Goal: Information Seeking & Learning: Learn about a topic

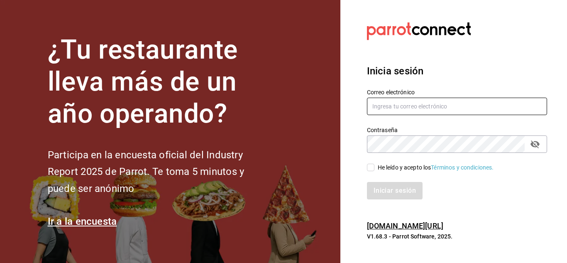
type input "del.toro.miguel@hotmail.com"
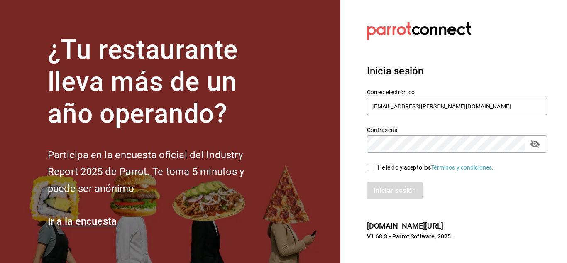
click at [371, 162] on div "He leído y acepto los Términos y condiciones." at bounding box center [452, 162] width 190 height 19
click at [373, 172] on div "Iniciar sesión" at bounding box center [452, 185] width 190 height 27
click at [368, 164] on input "He leído y acepto los Términos y condiciones." at bounding box center [370, 167] width 7 height 7
checkbox input "true"
click at [377, 189] on button "Iniciar sesión" at bounding box center [395, 190] width 56 height 17
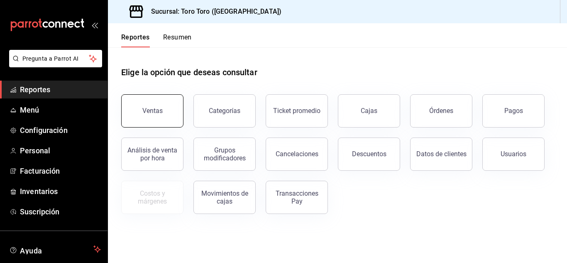
click at [168, 95] on div "Ventas" at bounding box center [147, 105] width 72 height 43
click at [140, 123] on button "Ventas" at bounding box center [152, 110] width 62 height 33
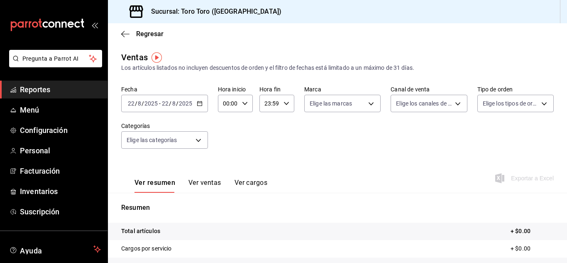
click at [199, 105] on icon "button" at bounding box center [200, 103] width 6 height 6
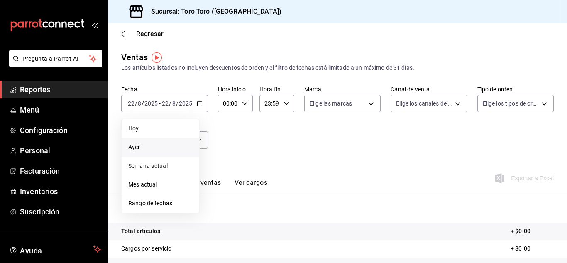
click at [143, 147] on span "Ayer" at bounding box center [160, 147] width 64 height 9
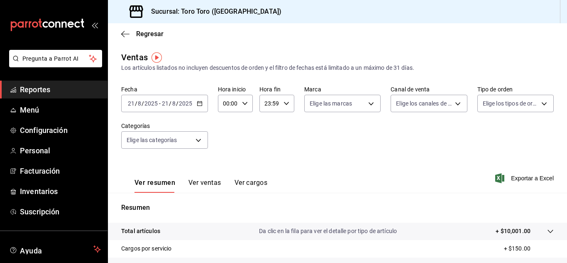
click at [197, 105] on icon "button" at bounding box center [200, 103] width 6 height 6
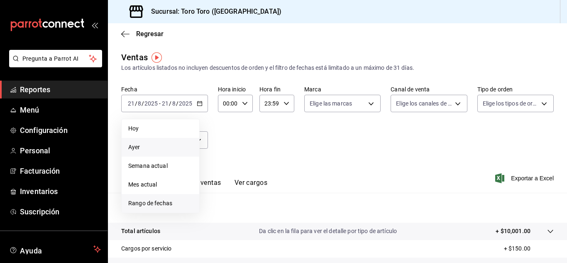
click at [146, 201] on span "Rango de fechas" at bounding box center [160, 203] width 64 height 9
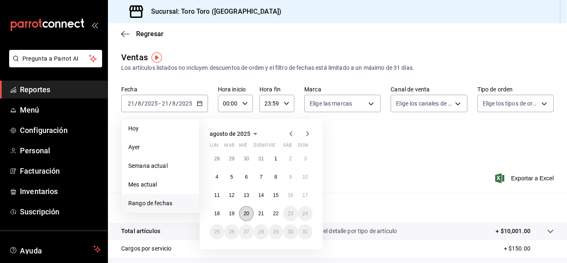
click at [246, 214] on abbr "20" at bounding box center [246, 214] width 5 height 6
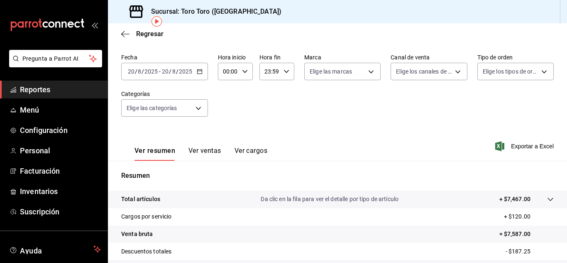
scroll to position [42, 0]
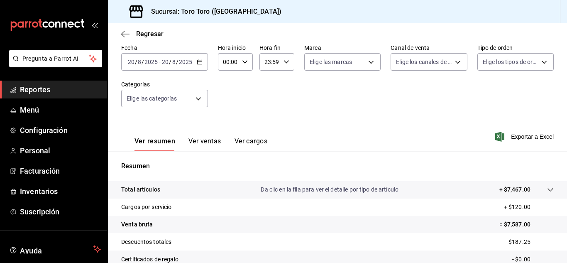
click at [202, 139] on button "Ver ventas" at bounding box center [205, 144] width 33 height 14
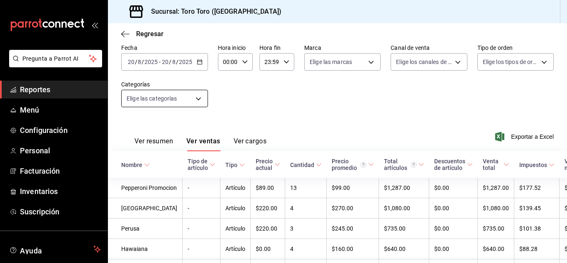
click at [207, 105] on body "Pregunta a Parrot AI Reportes Menú Configuración Personal Facturación Inventari…" at bounding box center [283, 131] width 567 height 263
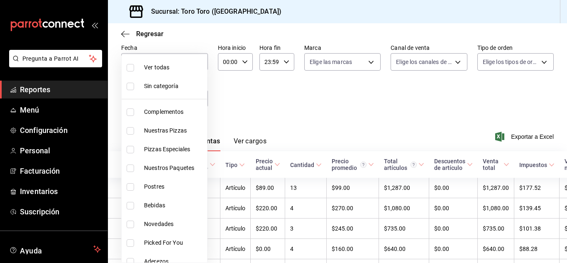
click at [245, 101] on div at bounding box center [283, 131] width 567 height 263
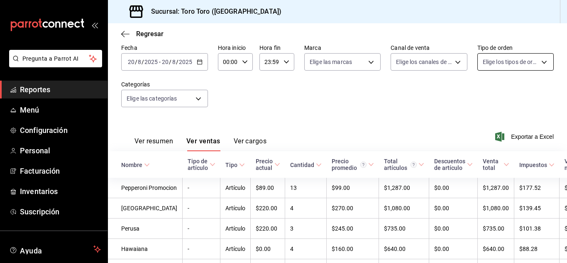
click at [534, 54] on body "Pregunta a Parrot AI Reportes Menú Configuración Personal Facturación Inventari…" at bounding box center [283, 131] width 567 height 263
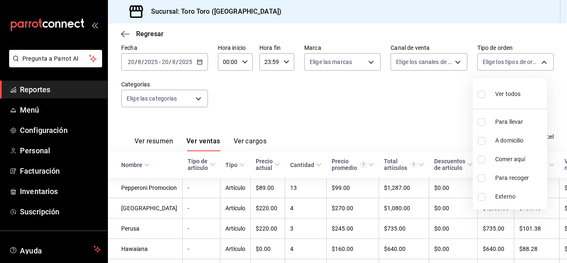
click at [482, 160] on input "checkbox" at bounding box center [481, 159] width 7 height 7
checkbox input "true"
type input "6c9ac38a-6f7a-4fff-bdb9-60f172351bd2"
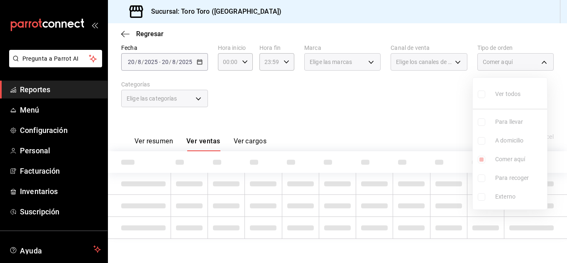
click at [386, 108] on div at bounding box center [283, 131] width 567 height 263
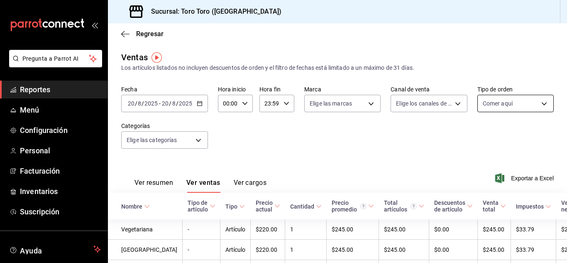
click at [534, 98] on body "Pregunta a Parrot AI Reportes Menú Configuración Personal Facturación Inventari…" at bounding box center [283, 131] width 567 height 263
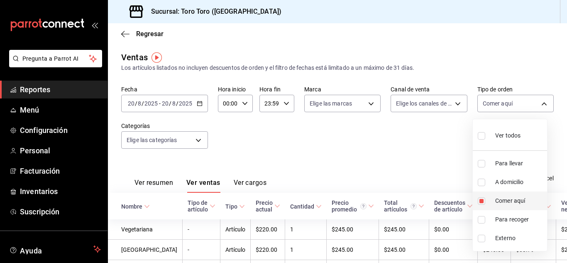
click at [481, 204] on input "checkbox" at bounding box center [481, 200] width 7 height 7
checkbox input "false"
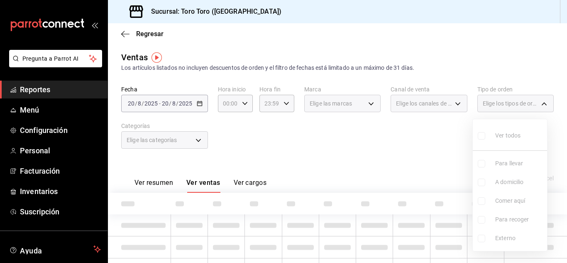
click at [405, 153] on div at bounding box center [283, 131] width 567 height 263
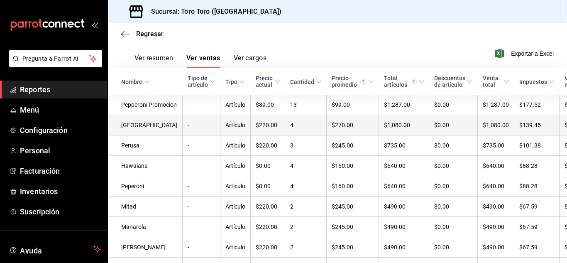
scroll to position [166, 0]
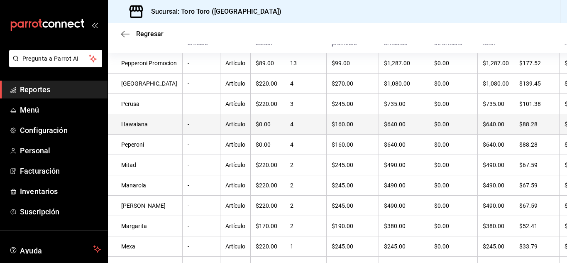
click at [286, 135] on td "4" at bounding box center [306, 124] width 42 height 20
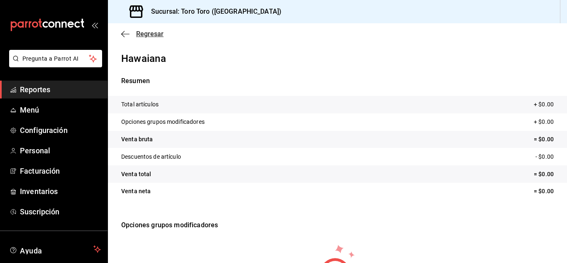
click at [150, 33] on span "Regresar" at bounding box center [149, 34] width 27 height 8
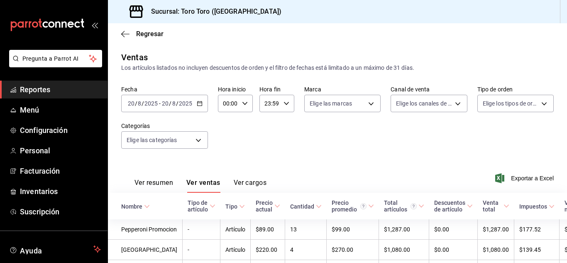
scroll to position [125, 0]
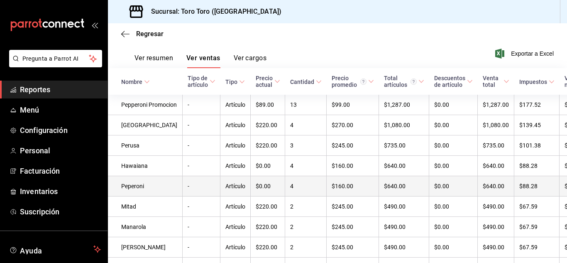
click at [285, 196] on td "4" at bounding box center [306, 186] width 42 height 20
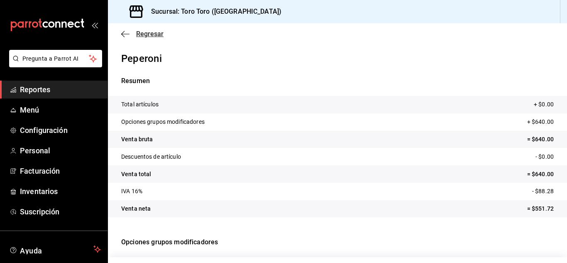
click at [153, 33] on span "Regresar" at bounding box center [149, 34] width 27 height 8
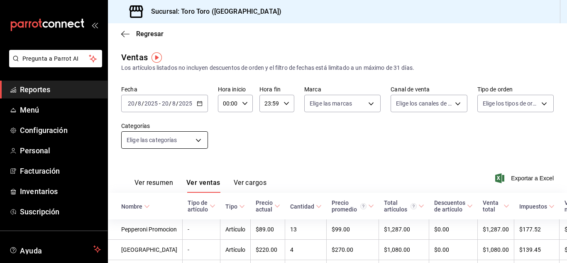
click at [204, 139] on body "Pregunta a Parrot AI Reportes Menú Configuración Personal Facturación Inventari…" at bounding box center [283, 131] width 567 height 263
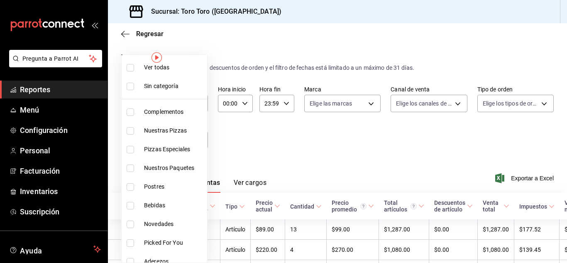
click at [122, 206] on li "Bebidas" at bounding box center [165, 205] width 86 height 19
type input "b7036455-b84b-4f87-8260-2e38ca45290f"
checkbox input "true"
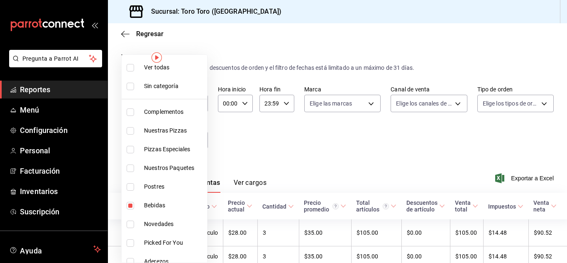
click at [243, 145] on div at bounding box center [283, 131] width 567 height 263
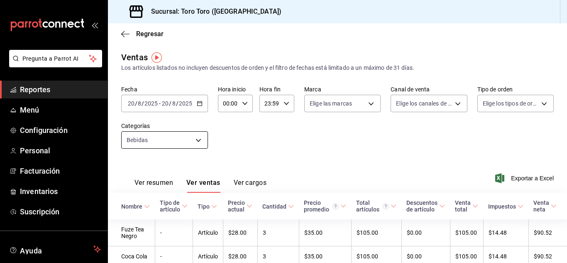
click at [200, 146] on body "Pregunta a Parrot AI Reportes Menú Configuración Personal Facturación Inventari…" at bounding box center [283, 131] width 567 height 263
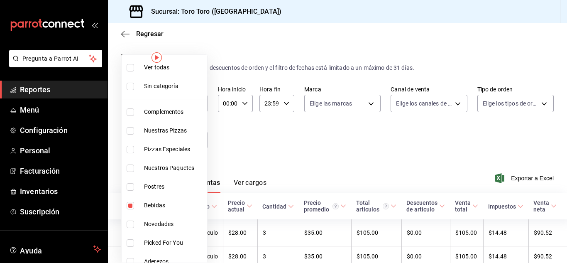
click at [127, 204] on input "checkbox" at bounding box center [130, 205] width 7 height 7
checkbox input "false"
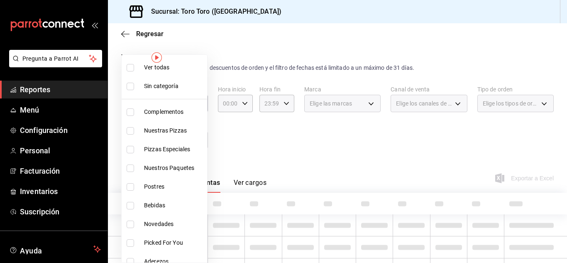
click at [232, 133] on div at bounding box center [283, 131] width 567 height 263
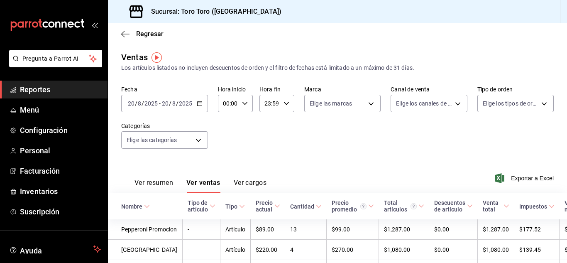
click at [201, 104] on \(Stroke\) "button" at bounding box center [199, 103] width 5 height 5
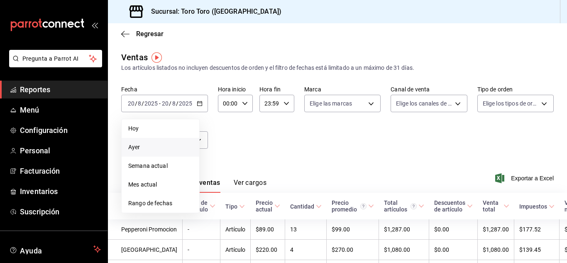
click at [141, 147] on span "Ayer" at bounding box center [160, 147] width 64 height 9
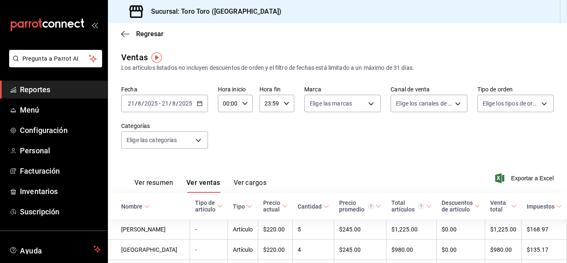
click at [203, 152] on div "Fecha [DATE] [DATE] - [DATE] [DATE] Hora inicio 00:00 Hora inicio Hora fin 23:5…" at bounding box center [337, 122] width 433 height 73
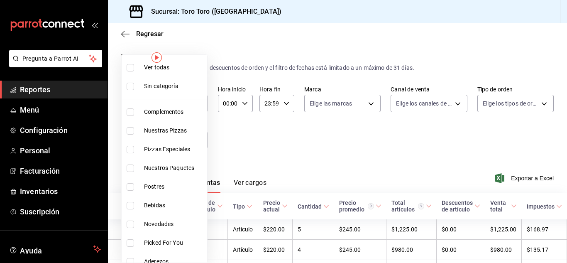
click at [199, 141] on body "Pregunta a Parrot AI Reportes Menú Configuración Personal Facturación Inventari…" at bounding box center [283, 131] width 567 height 263
click at [303, 157] on div at bounding box center [283, 131] width 567 height 263
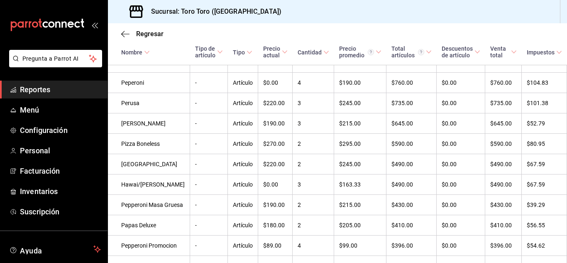
scroll to position [98, 0]
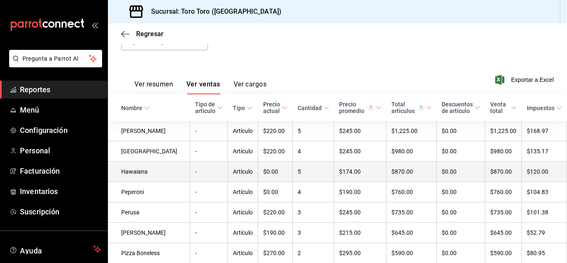
click at [293, 175] on td "5" at bounding box center [314, 172] width 42 height 20
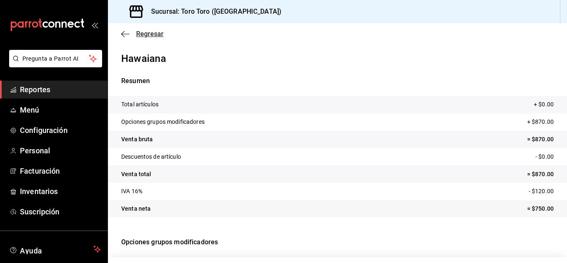
click at [159, 35] on span "Regresar" at bounding box center [149, 34] width 27 height 8
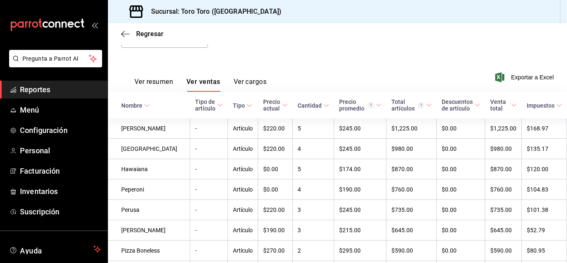
scroll to position [127, 0]
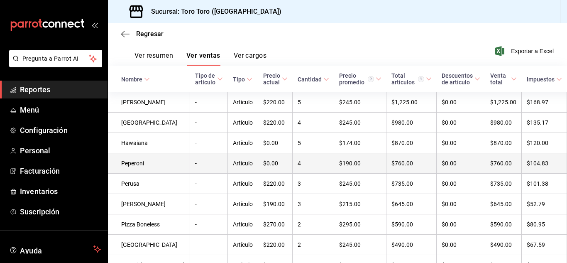
click at [293, 167] on td "4" at bounding box center [314, 163] width 42 height 20
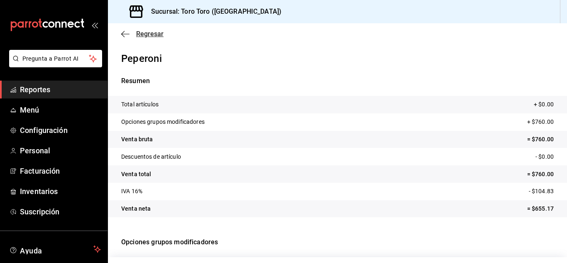
click at [150, 37] on span "Regresar" at bounding box center [149, 34] width 27 height 8
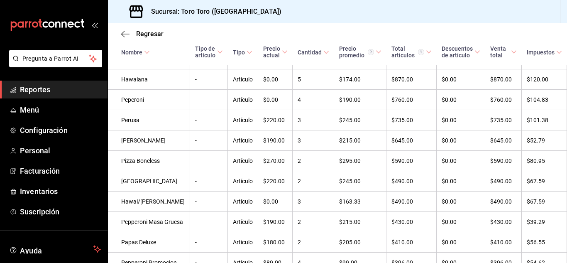
scroll to position [210, 0]
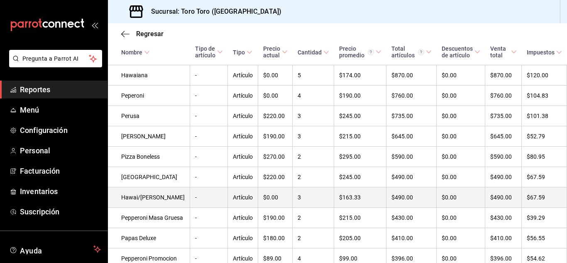
click at [293, 208] on td "3" at bounding box center [314, 197] width 42 height 20
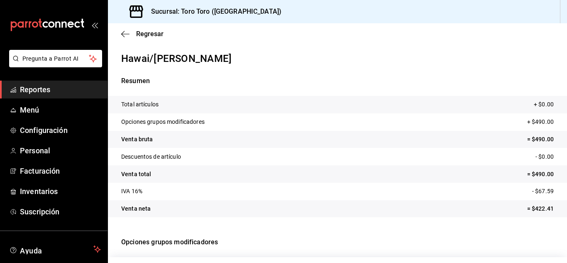
click at [145, 27] on div "Regresar" at bounding box center [337, 33] width 459 height 21
click at [147, 32] on span "Regresar" at bounding box center [149, 34] width 27 height 8
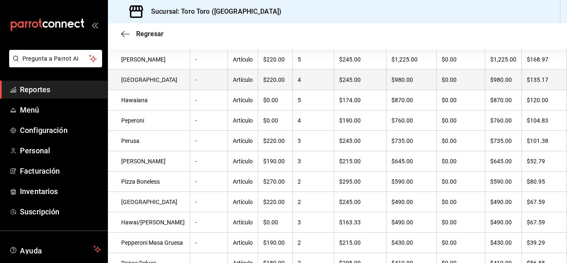
scroll to position [155, 0]
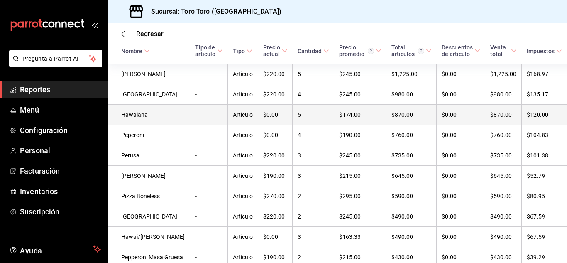
click at [293, 121] on td "5" at bounding box center [314, 115] width 42 height 20
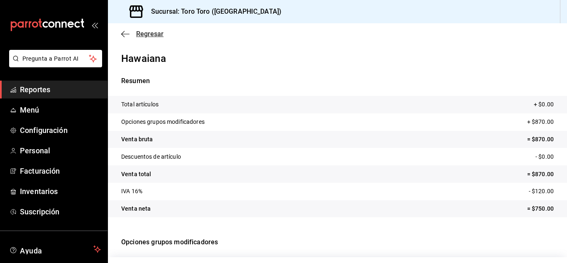
click at [159, 33] on span "Regresar" at bounding box center [149, 34] width 27 height 8
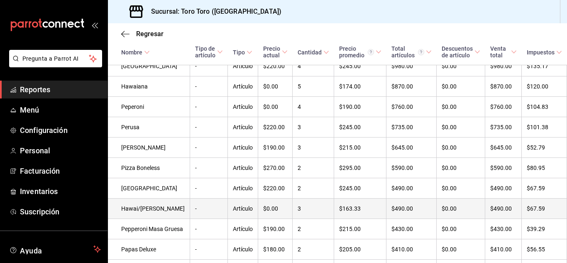
scroll to position [210, 0]
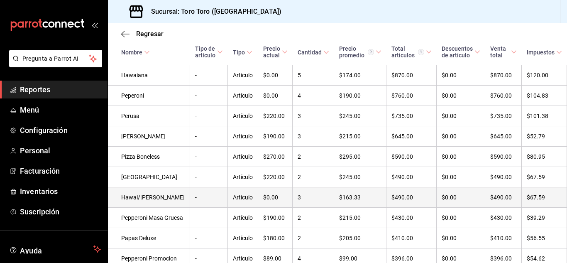
click at [293, 207] on td "3" at bounding box center [314, 197] width 42 height 20
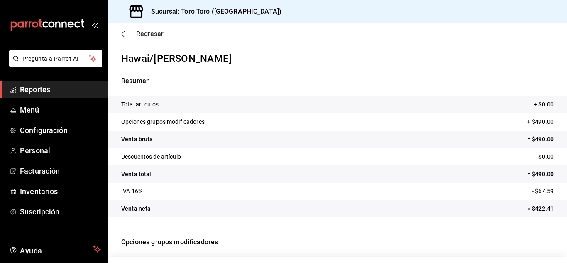
click at [151, 37] on span "Regresar" at bounding box center [149, 34] width 27 height 8
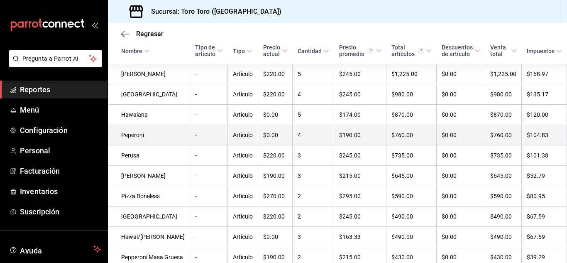
scroll to position [31, 0]
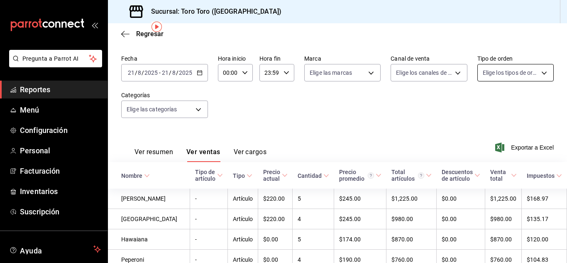
click at [527, 74] on body "Pregunta a Parrot AI Reportes Menú Configuración Personal Facturación Inventari…" at bounding box center [283, 131] width 567 height 263
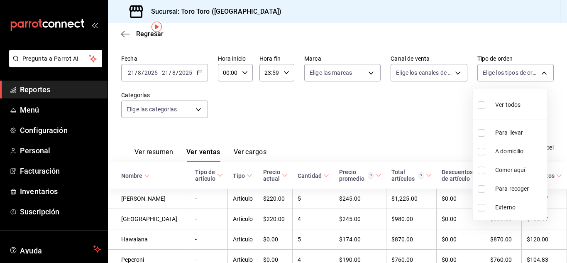
click at [485, 172] on label at bounding box center [483, 170] width 11 height 7
click at [485, 172] on input "checkbox" at bounding box center [481, 170] width 7 height 7
checkbox input "false"
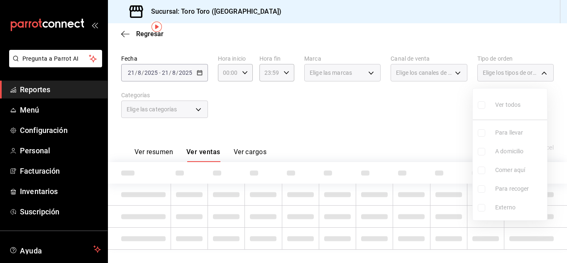
click at [480, 172] on ul "Ver todos Para llevar A domicilio Comer aquí Para recoger Externo" at bounding box center [510, 154] width 74 height 132
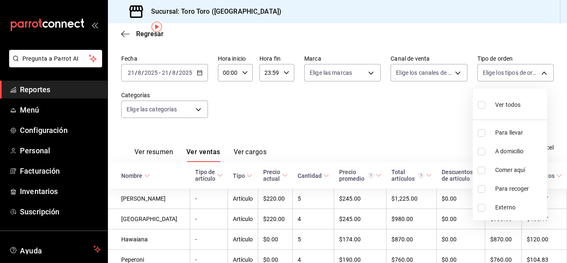
click at [481, 168] on input "checkbox" at bounding box center [481, 170] width 7 height 7
checkbox input "true"
type input "6c9ac38a-6f7a-4fff-bdb9-60f172351bd2"
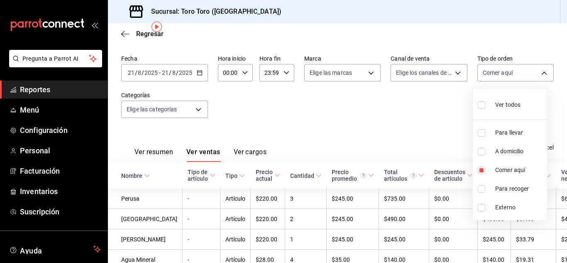
click at [416, 118] on div at bounding box center [283, 131] width 567 height 263
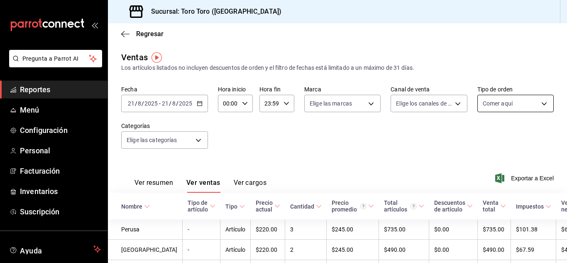
click at [530, 106] on body "Pregunta a Parrot AI Reportes Menú Configuración Personal Facturación Inventari…" at bounding box center [283, 131] width 567 height 263
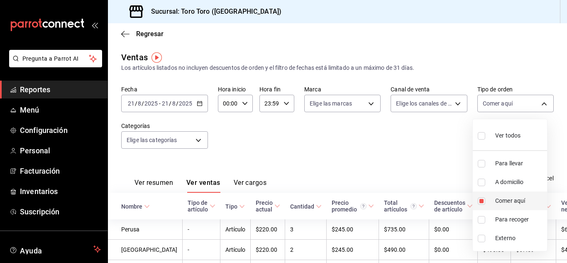
click at [479, 204] on input "checkbox" at bounding box center [481, 200] width 7 height 7
checkbox input "false"
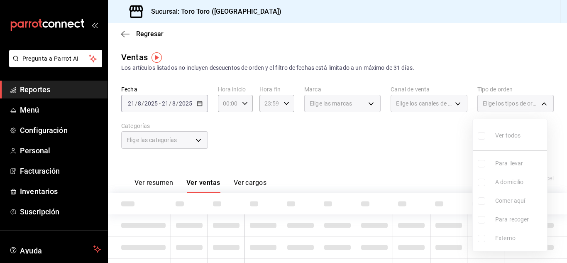
click at [406, 167] on div at bounding box center [283, 131] width 567 height 263
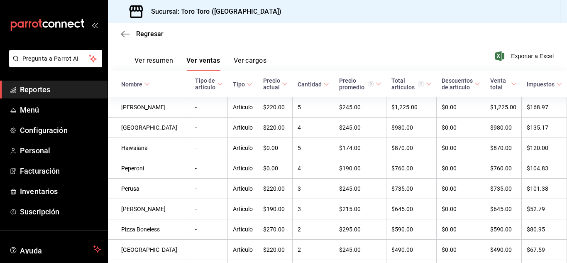
scroll to position [72, 0]
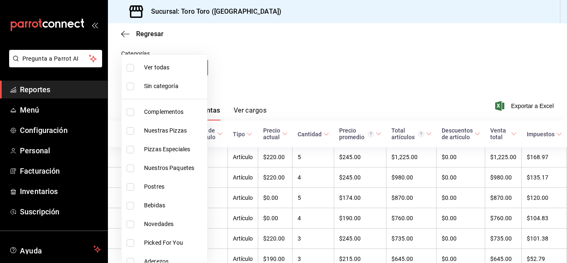
click at [193, 70] on body "Pregunta a Parrot AI Reportes Menú Configuración Personal Facturación Inventari…" at bounding box center [283, 131] width 567 height 263
click at [134, 202] on input "checkbox" at bounding box center [130, 205] width 7 height 7
checkbox input "true"
type input "b7036455-b84b-4f87-8260-2e38ca45290f"
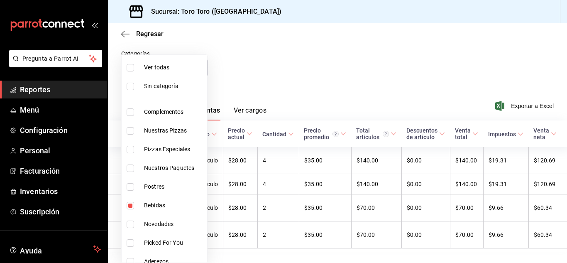
click at [272, 86] on div at bounding box center [283, 131] width 567 height 263
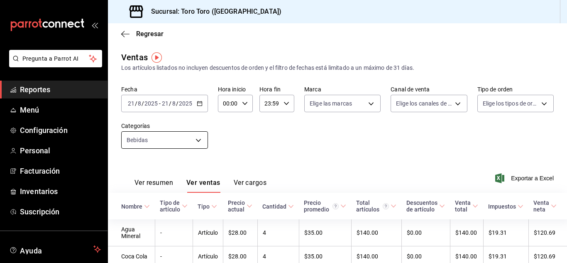
click at [194, 142] on body "Pregunta a Parrot AI Reportes Menú Configuración Personal Facturación Inventari…" at bounding box center [283, 131] width 567 height 263
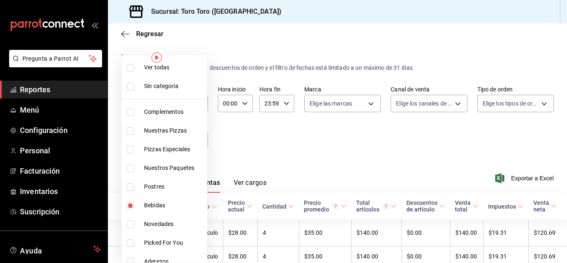
click at [127, 205] on input "checkbox" at bounding box center [130, 205] width 7 height 7
checkbox input "false"
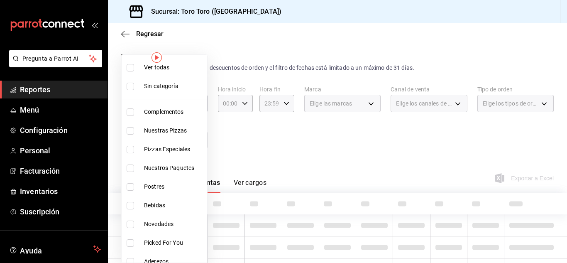
click at [265, 116] on div at bounding box center [283, 131] width 567 height 263
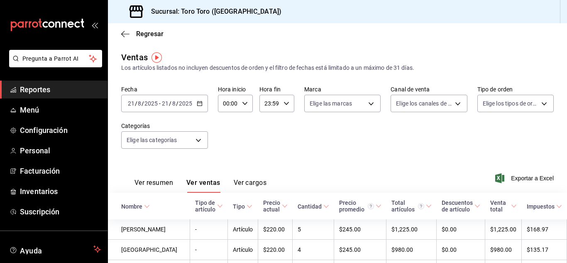
click at [41, 20] on icon "mailbox folders" at bounding box center [47, 25] width 75 height 12
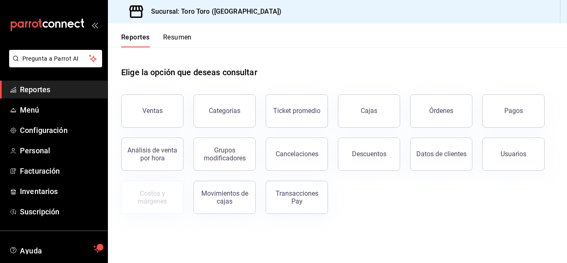
scroll to position [42, 0]
